Goal: Task Accomplishment & Management: Use online tool/utility

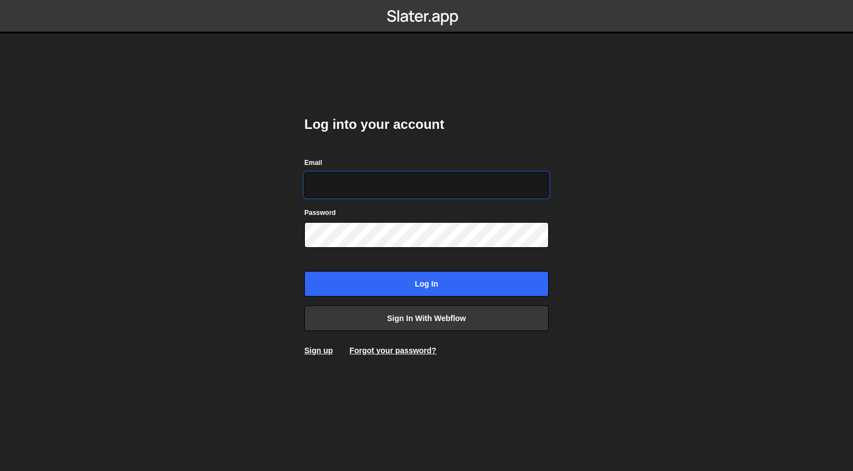
type input "[EMAIL_ADDRESS][DOMAIN_NAME]"
click at [304, 271] on input "Log in" at bounding box center [426, 284] width 244 height 26
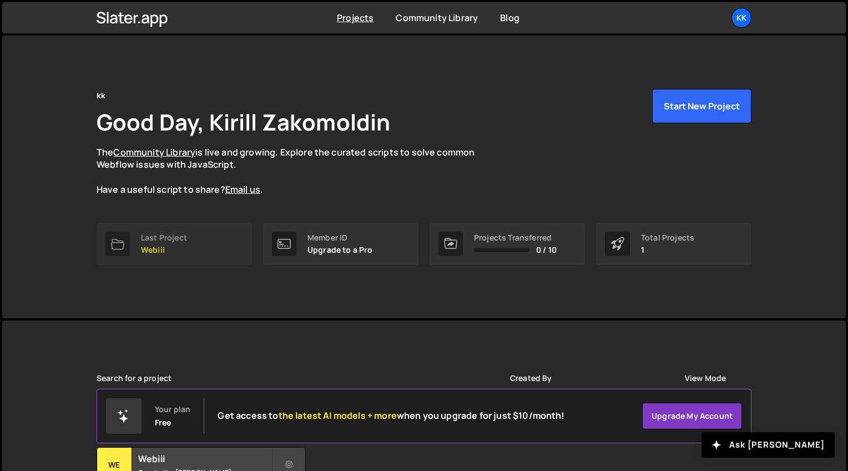
click at [185, 233] on div "Last Project" at bounding box center [164, 237] width 46 height 9
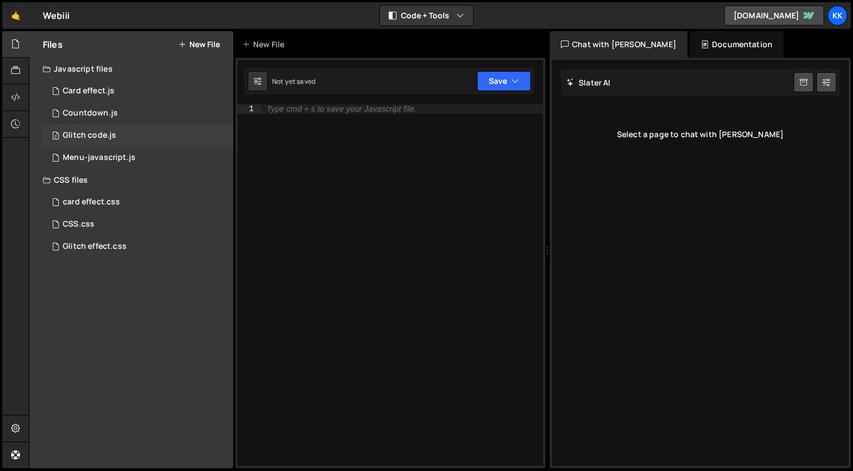
click at [116, 131] on div "2 Glitch code.js 0" at bounding box center [138, 135] width 190 height 22
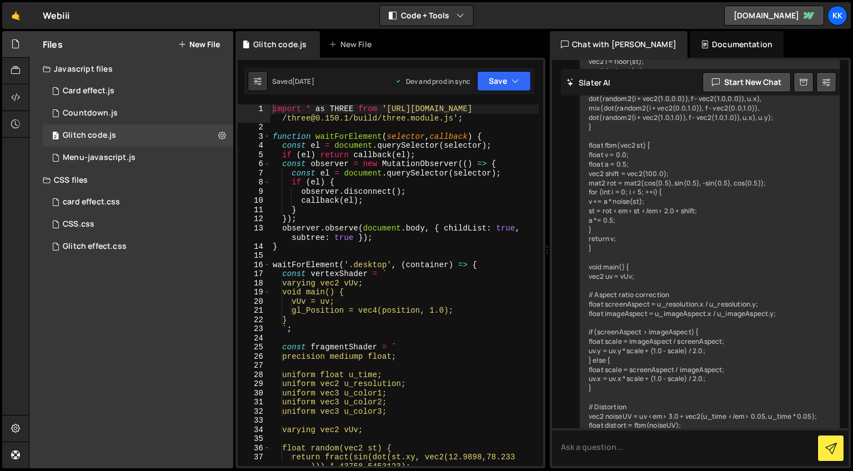
scroll to position [2287, 0]
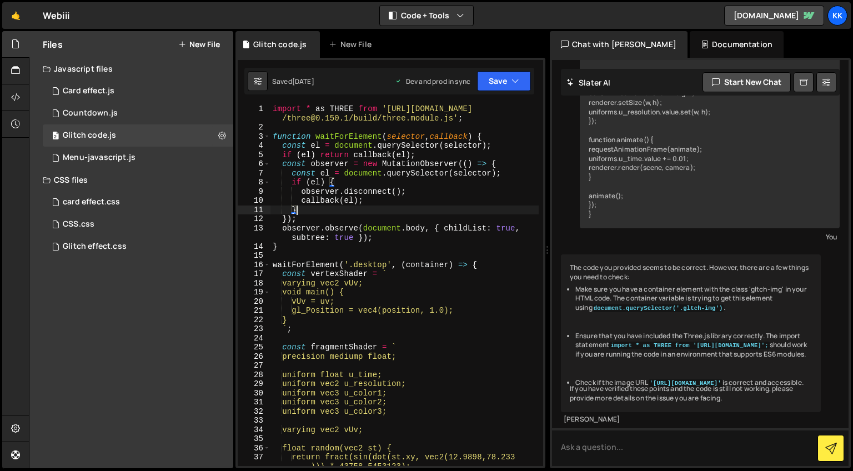
click at [349, 214] on div "import * as THREE from 'https://cdn.jsdelivr.net/npm /three@0.150.1/build/three…" at bounding box center [404, 298] width 268 height 389
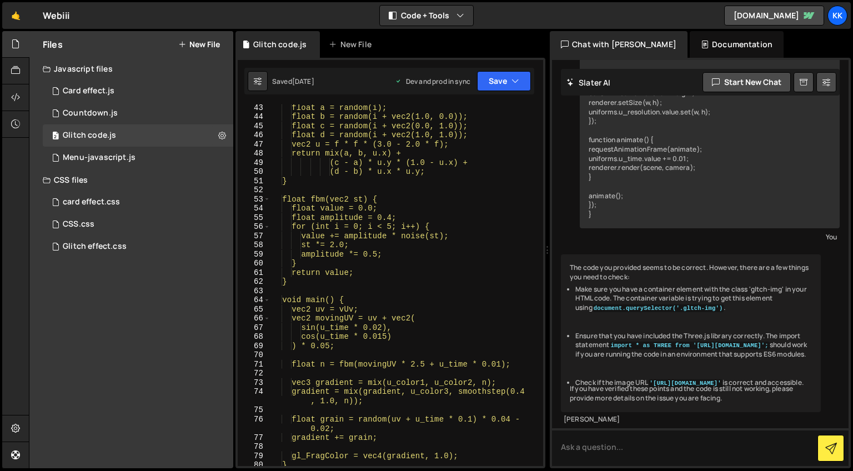
scroll to position [414, 0]
type textarea "});"
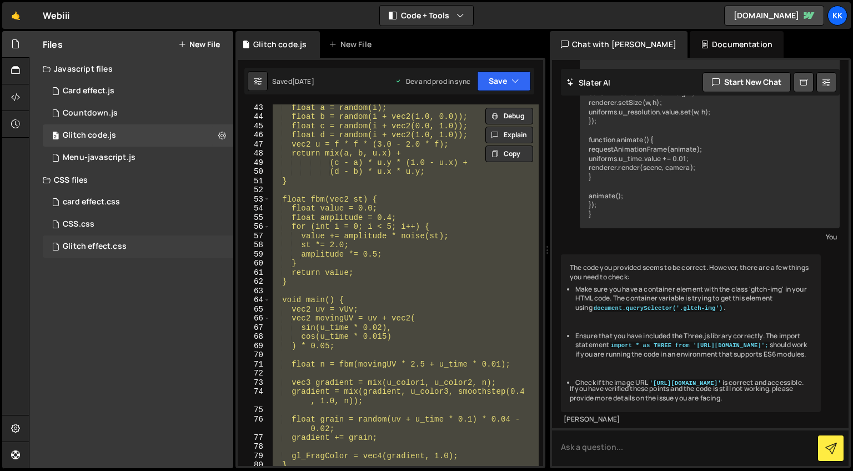
click at [100, 248] on div "Glitch effect.css" at bounding box center [95, 247] width 64 height 10
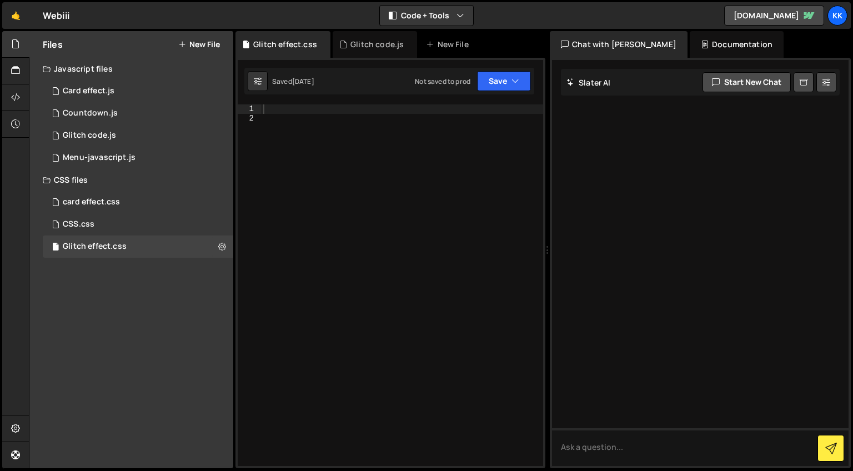
scroll to position [0, 0]
click at [440, 183] on div at bounding box center [402, 294] width 282 height 380
click at [114, 229] on div "CSS.css 0" at bounding box center [138, 224] width 190 height 22
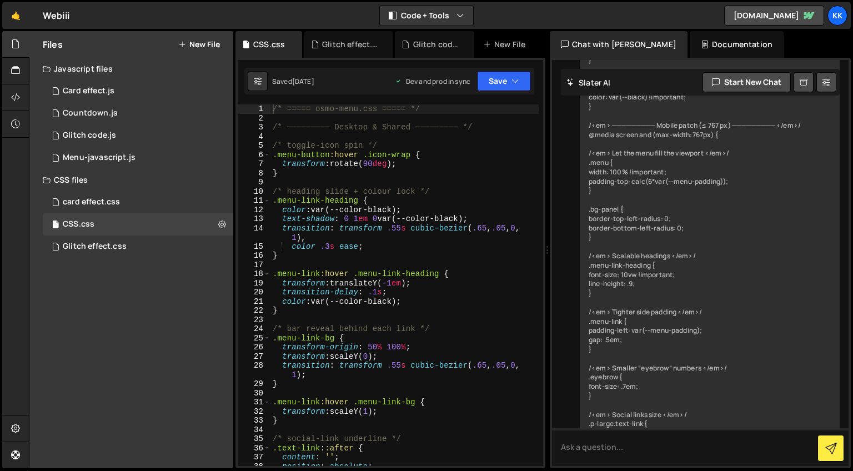
scroll to position [1547, 0]
